Goal: Information Seeking & Learning: Learn about a topic

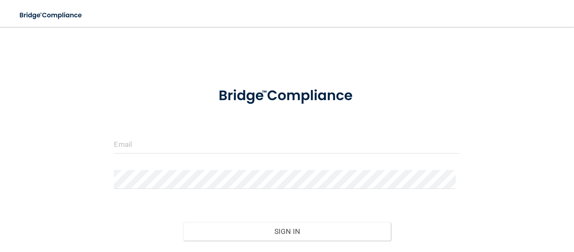
scroll to position [52, 0]
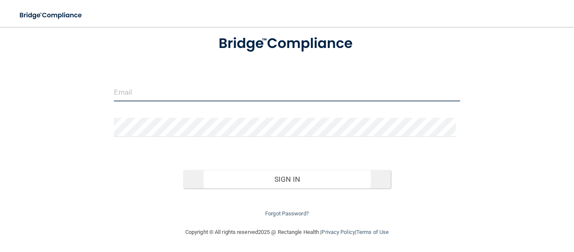
type input "[PERSON_NAME][EMAIL_ADDRESS][PERSON_NAME][DOMAIN_NAME]"
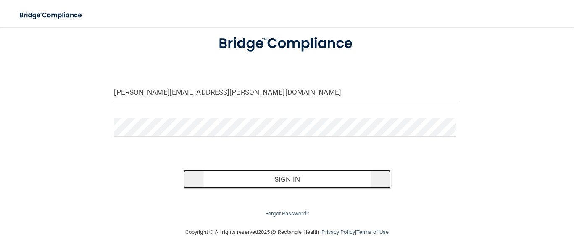
click at [280, 179] on button "Sign In" at bounding box center [287, 179] width 208 height 18
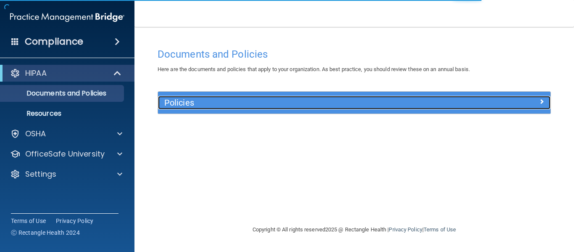
click at [309, 103] on h5 "Policies" at bounding box center [305, 102] width 282 height 9
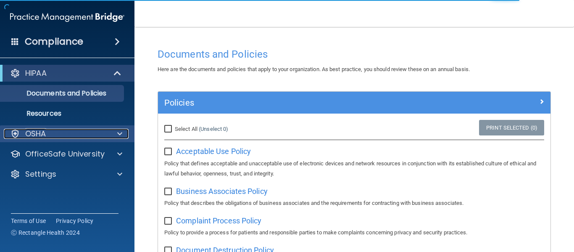
click at [88, 138] on div "OSHA" at bounding box center [56, 134] width 104 height 10
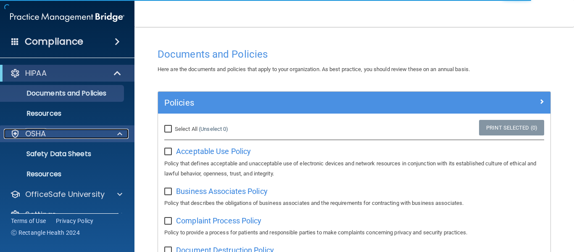
scroll to position [16, 0]
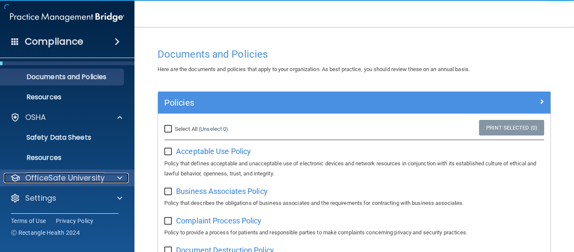
click at [87, 174] on p "OfficeSafe University" at bounding box center [64, 178] width 79 height 10
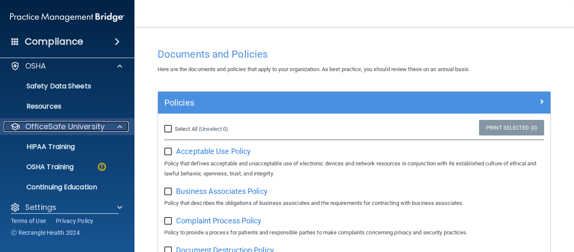
scroll to position [77, 0]
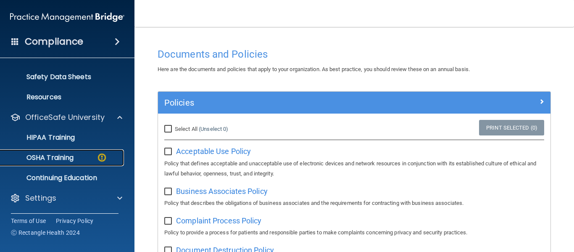
click at [68, 161] on p "OSHA Training" at bounding box center [39, 157] width 68 height 8
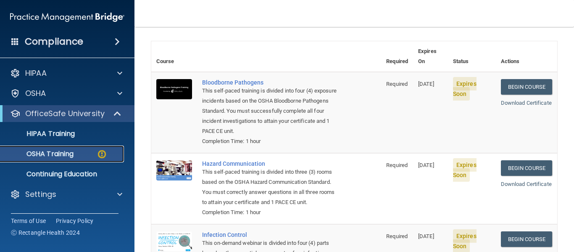
scroll to position [53, 0]
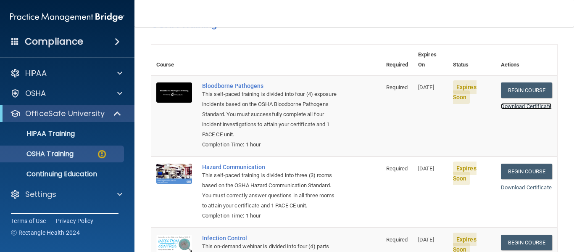
click at [517, 103] on link "Download Certificate" at bounding box center [526, 106] width 51 height 6
click at [521, 82] on link "Begin Course" at bounding box center [526, 90] width 51 height 16
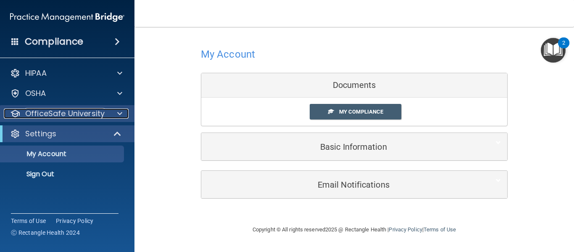
click at [84, 115] on p "OfficeSafe University" at bounding box center [64, 113] width 79 height 10
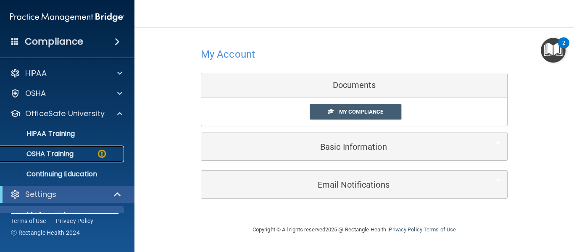
click at [78, 150] on div "OSHA Training" at bounding box center [62, 154] width 115 height 8
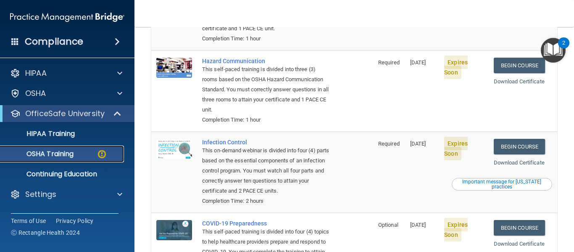
scroll to position [159, 0]
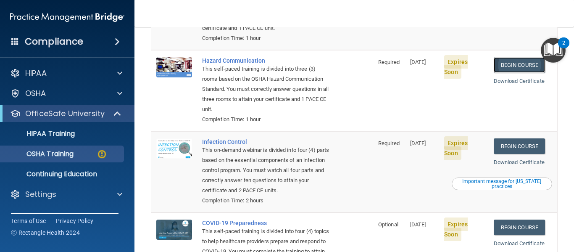
click at [518, 63] on link "Begin Course" at bounding box center [519, 65] width 51 height 16
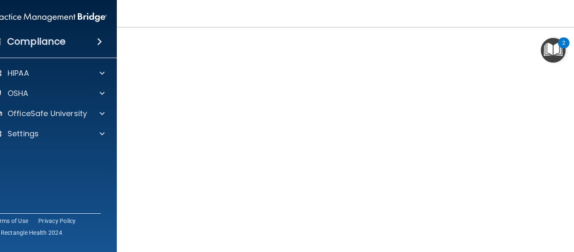
scroll to position [53, 0]
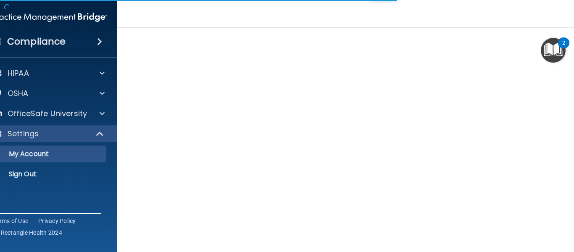
scroll to position [92, 0]
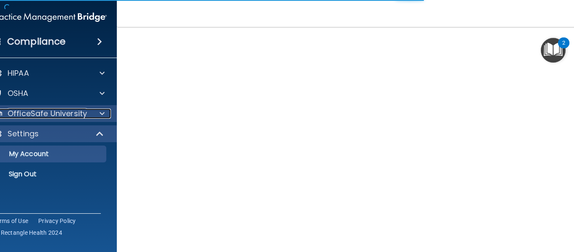
click at [48, 111] on p "OfficeSafe University" at bounding box center [47, 113] width 79 height 10
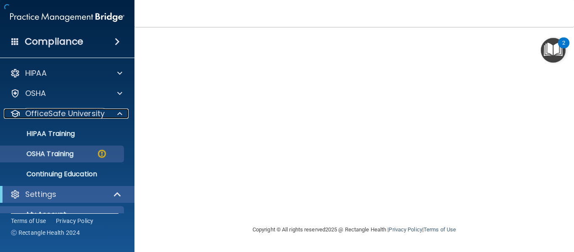
scroll to position [0, 0]
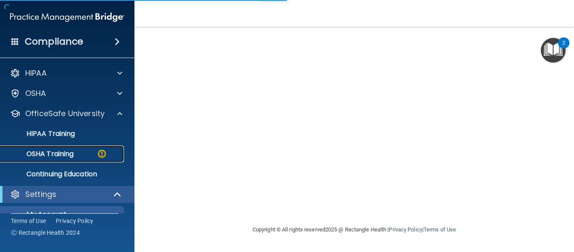
click at [49, 150] on p "OSHA Training" at bounding box center [39, 154] width 68 height 8
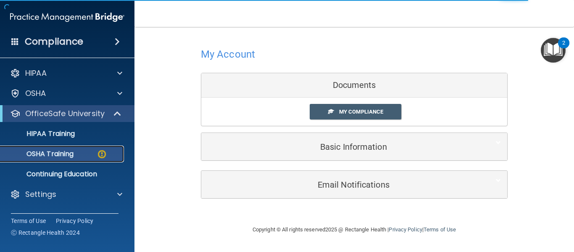
click at [64, 148] on link "OSHA Training" at bounding box center [58, 153] width 132 height 17
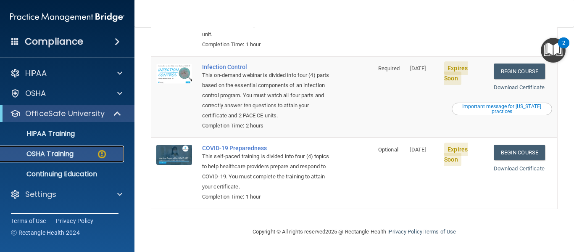
scroll to position [234, 0]
click at [513, 71] on link "Begin Course" at bounding box center [519, 71] width 51 height 16
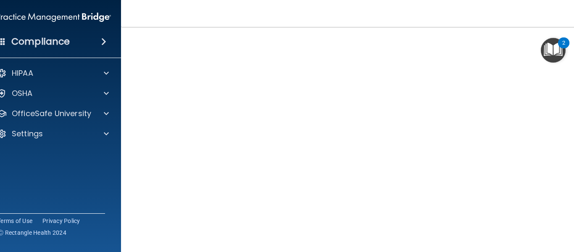
scroll to position [61, 0]
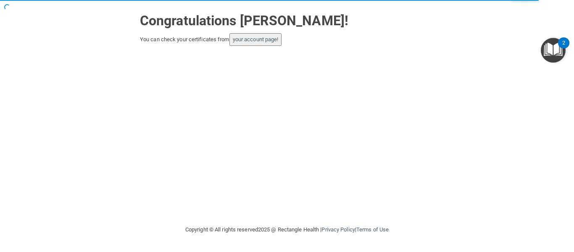
click at [257, 43] on button "your account page!" at bounding box center [256, 39] width 53 height 13
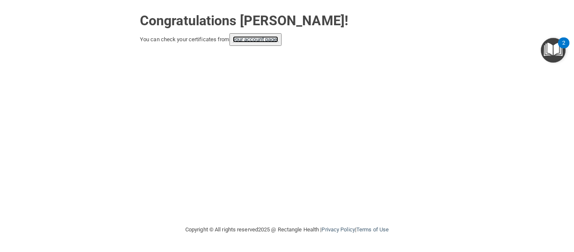
click at [256, 42] on link "your account page!" at bounding box center [256, 39] width 46 height 6
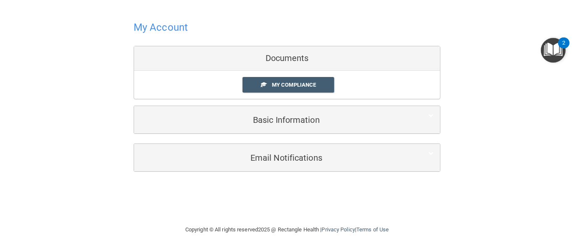
click at [142, 24] on h4 "My Account" at bounding box center [161, 27] width 54 height 11
click at [315, 80] on link "My Compliance" at bounding box center [289, 85] width 92 height 16
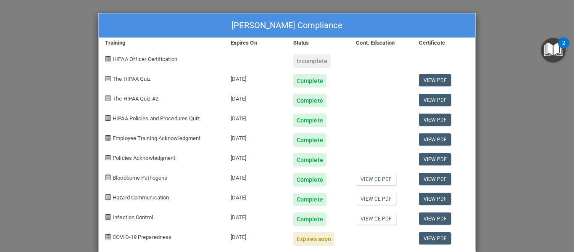
click at [263, 24] on div "Jon Eidman's Compliance" at bounding box center [287, 25] width 377 height 24
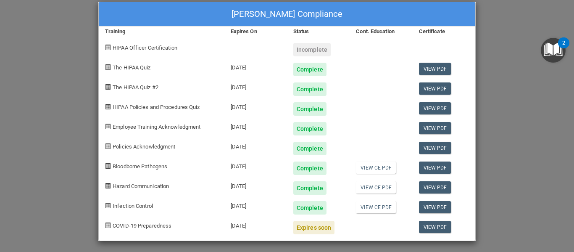
scroll to position [11, 0]
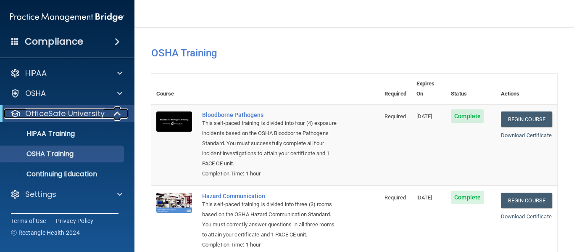
click at [88, 118] on p "OfficeSafe University" at bounding box center [64, 113] width 79 height 10
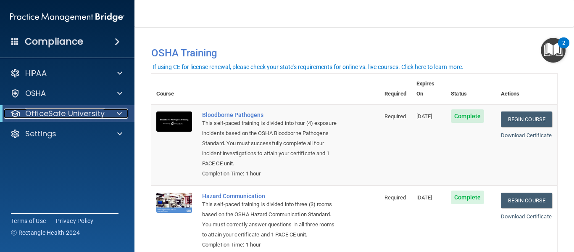
click at [89, 117] on p "OfficeSafe University" at bounding box center [64, 113] width 79 height 10
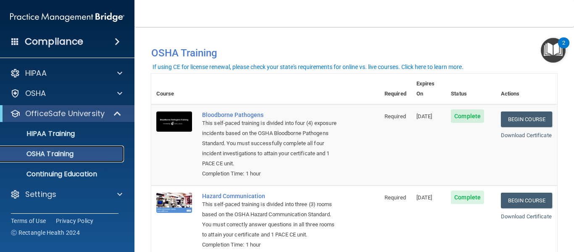
click at [65, 147] on link "OSHA Training" at bounding box center [58, 153] width 132 height 17
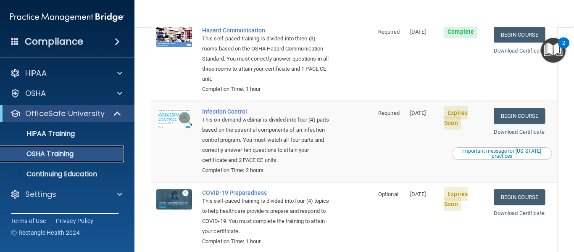
scroll to position [212, 0]
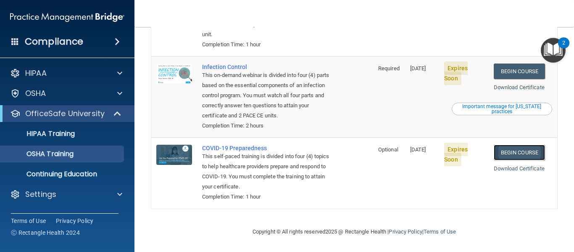
click at [507, 154] on link "Begin Course" at bounding box center [519, 153] width 51 height 16
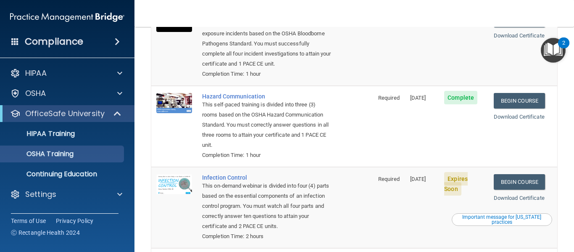
scroll to position [99, 0]
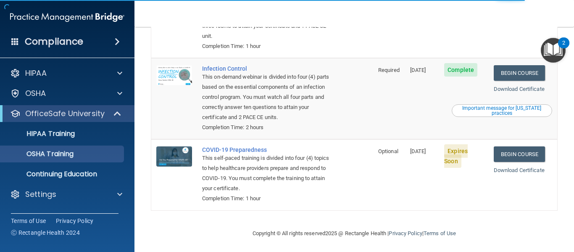
click at [329, 87] on td "Infection Control This on-demand webinar is divided into four (4) parts based o…" at bounding box center [285, 98] width 176 height 81
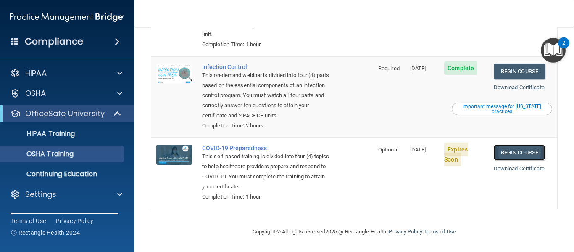
click at [526, 150] on link "Begin Course" at bounding box center [519, 153] width 51 height 16
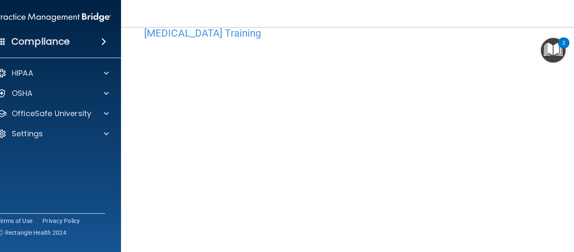
scroll to position [21, 0]
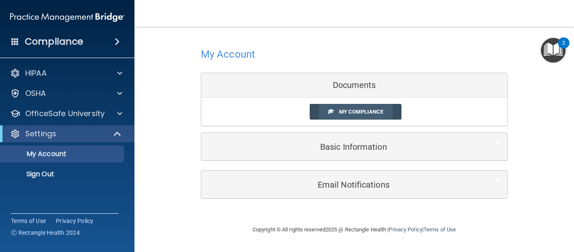
click at [367, 112] on span "My Compliance" at bounding box center [361, 111] width 44 height 6
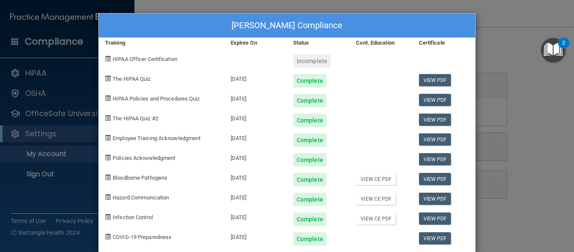
scroll to position [13, 0]
